Goal: Communication & Community: Connect with others

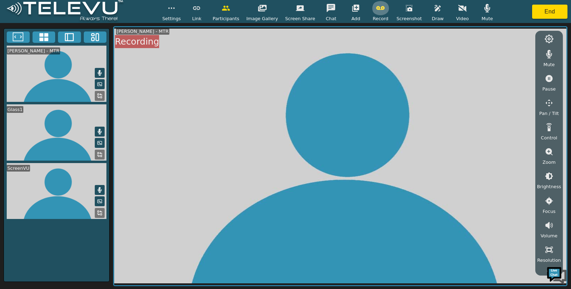
drag, startPoint x: 0, startPoint y: 0, endPoint x: 379, endPoint y: 7, distance: 378.6
click at [379, 7] on icon "button" at bounding box center [380, 8] width 8 height 4
click at [553, 10] on button "End" at bounding box center [549, 12] width 35 height 14
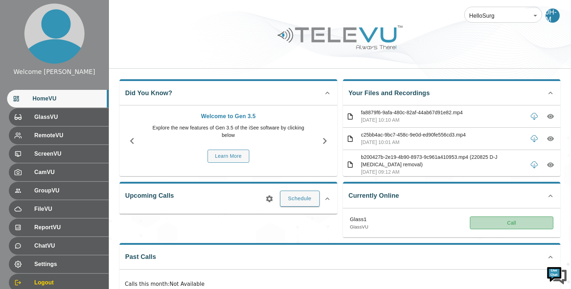
click at [490, 222] on button "Call" at bounding box center [511, 222] width 83 height 13
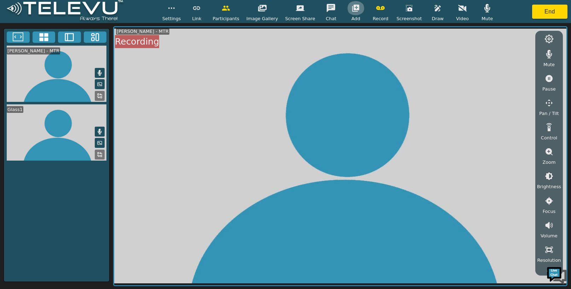
click at [352, 6] on icon "button" at bounding box center [355, 8] width 7 height 7
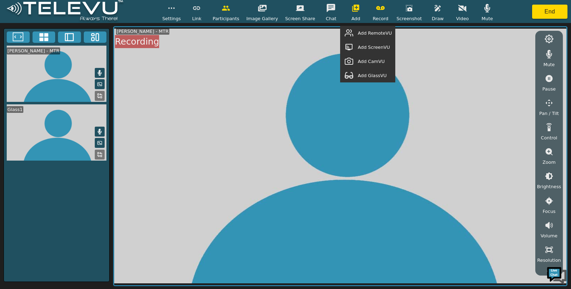
click at [373, 77] on span "Add GlassVU" at bounding box center [372, 75] width 29 height 7
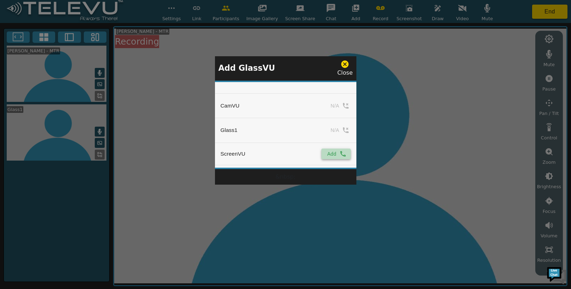
click at [340, 153] on icon "simple table" at bounding box center [343, 153] width 7 height 7
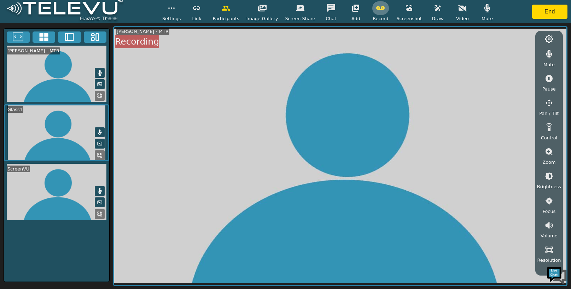
click at [377, 6] on icon "button" at bounding box center [380, 8] width 8 height 8
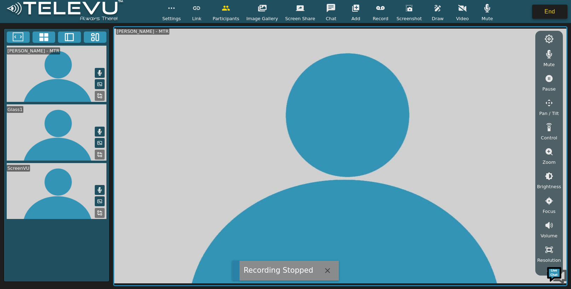
click at [542, 15] on button "End" at bounding box center [549, 12] width 35 height 14
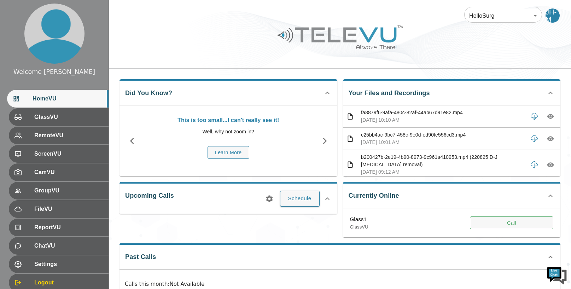
click at [495, 224] on button "Call" at bounding box center [511, 222] width 83 height 13
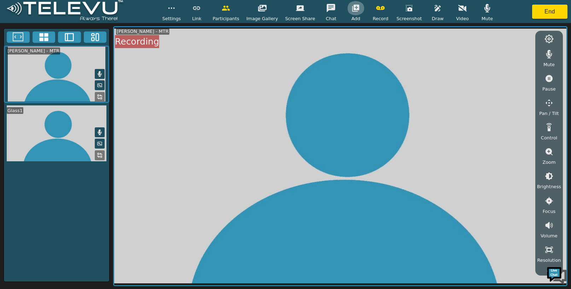
click at [352, 6] on icon "button" at bounding box center [355, 8] width 7 height 7
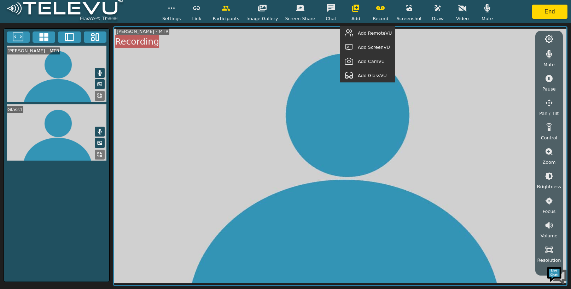
click at [373, 75] on span "Add GlassVU" at bounding box center [372, 75] width 29 height 7
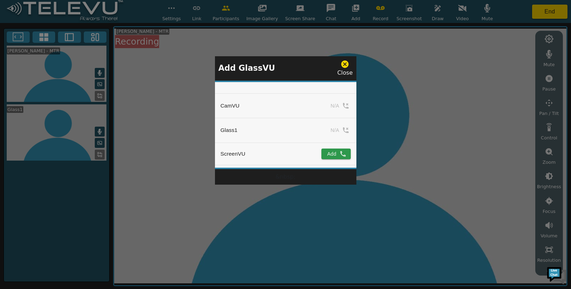
click at [333, 155] on button "Add" at bounding box center [336, 154] width 29 height 11
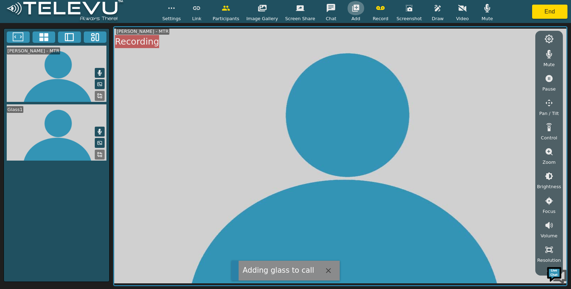
click at [354, 6] on icon "button" at bounding box center [355, 8] width 7 height 7
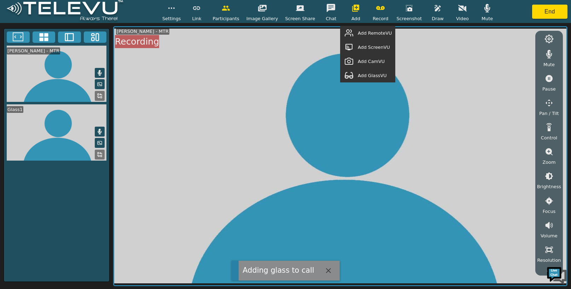
click at [367, 76] on span "Add GlassVU" at bounding box center [372, 75] width 29 height 7
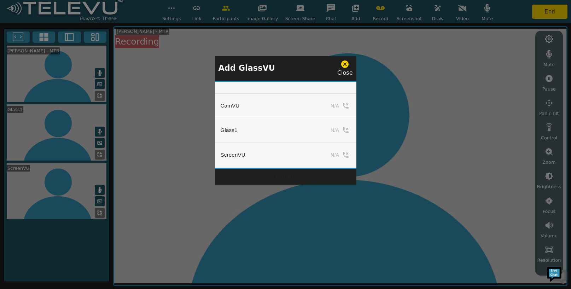
click at [348, 62] on icon at bounding box center [344, 63] width 7 height 7
